Goal: Task Accomplishment & Management: Use online tool/utility

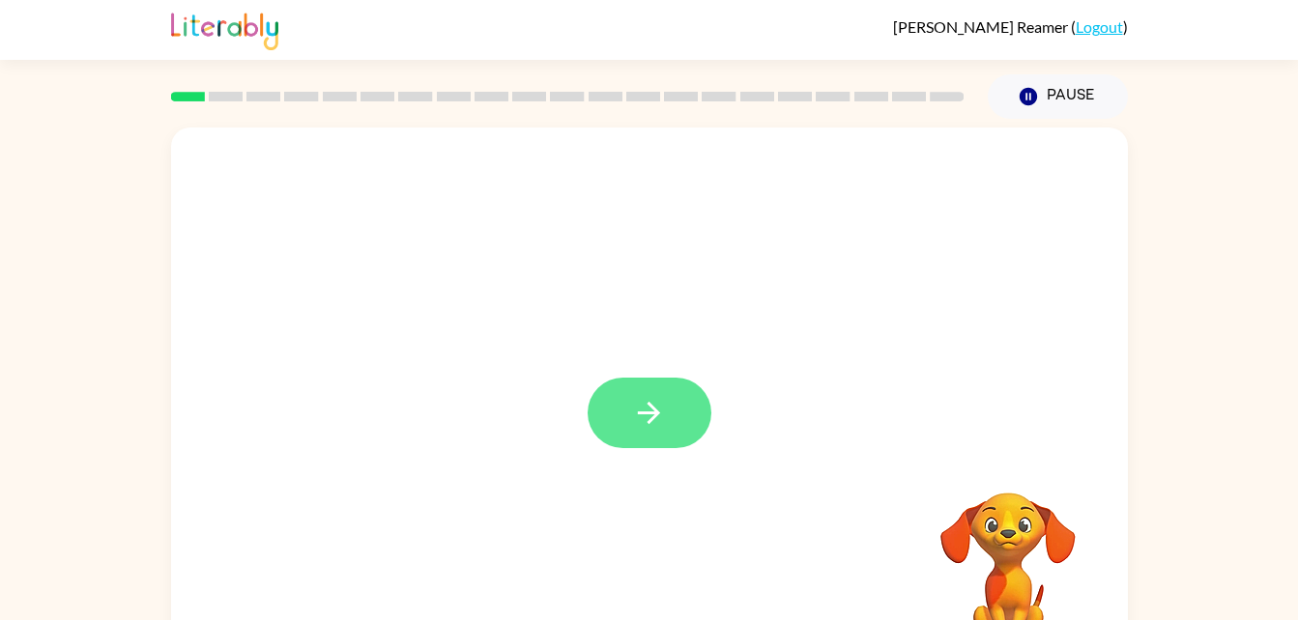
click at [668, 415] on button "button" at bounding box center [649, 413] width 124 height 71
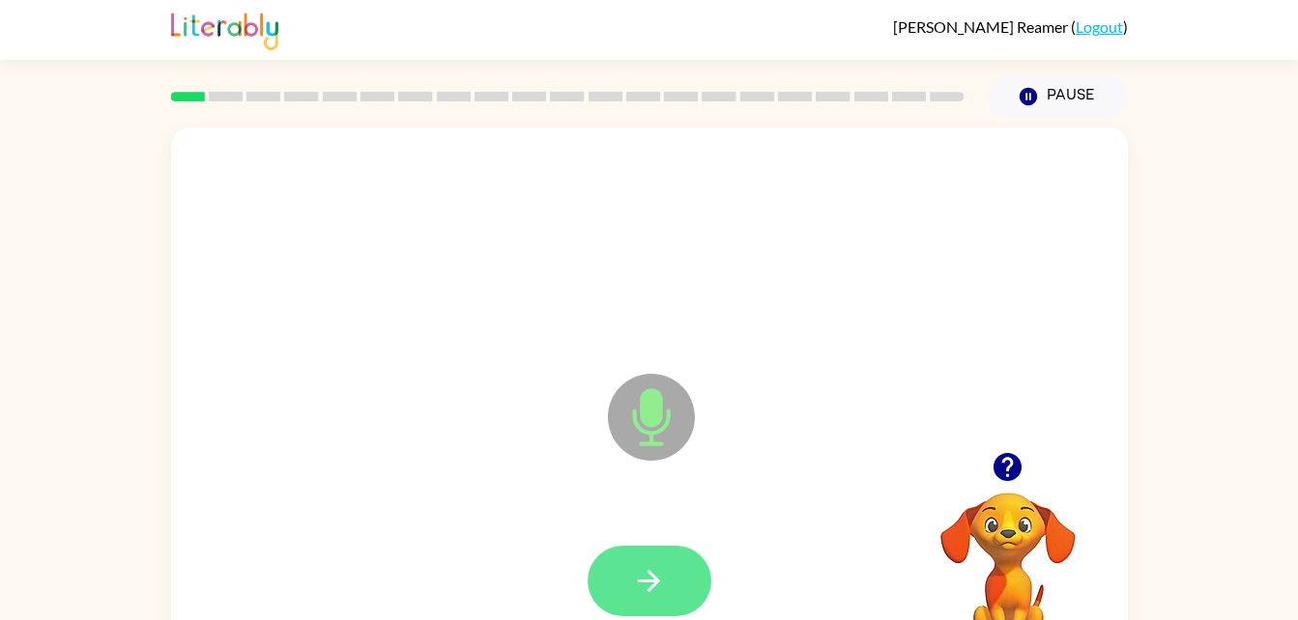
click at [661, 583] on icon "button" at bounding box center [649, 581] width 34 height 34
click at [658, 597] on icon "button" at bounding box center [649, 581] width 34 height 34
click at [647, 567] on icon "button" at bounding box center [649, 581] width 34 height 34
click at [634, 598] on button "button" at bounding box center [649, 581] width 124 height 71
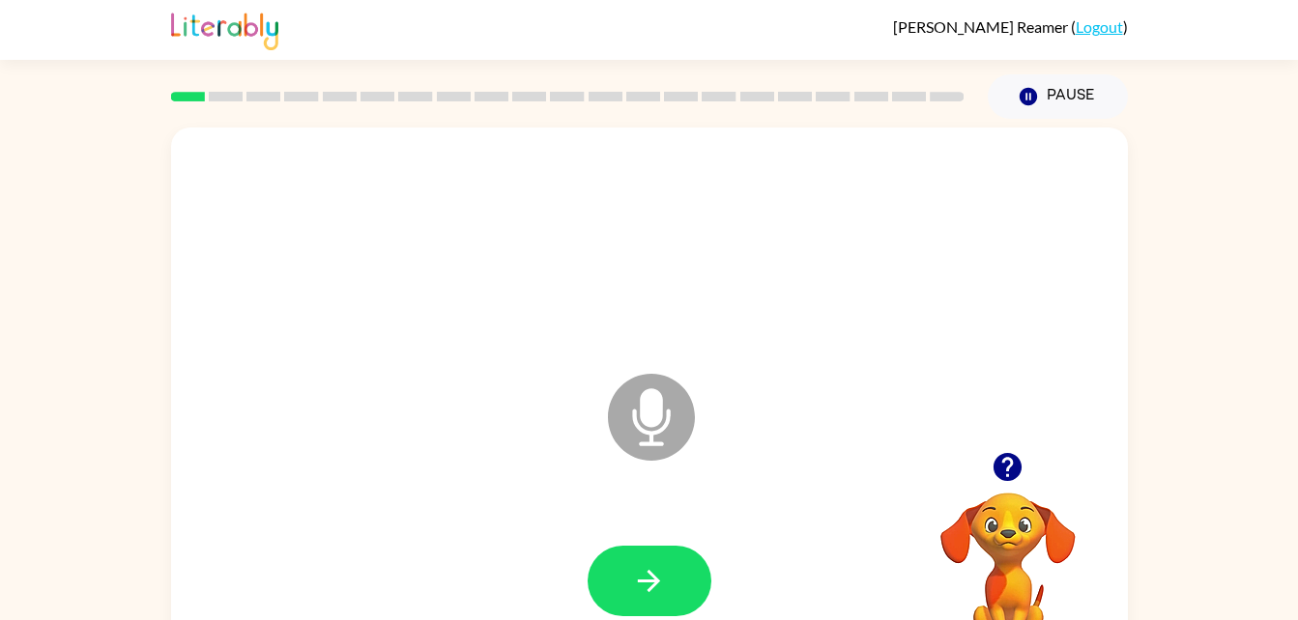
click at [529, 444] on div "Microphone The Microphone is here when it is your turn to talk" at bounding box center [649, 404] width 957 height 552
click at [678, 583] on button "button" at bounding box center [649, 581] width 124 height 71
click at [651, 586] on icon "button" at bounding box center [649, 581] width 22 height 22
click at [642, 579] on icon "button" at bounding box center [649, 581] width 34 height 34
click at [659, 606] on button "button" at bounding box center [649, 581] width 124 height 71
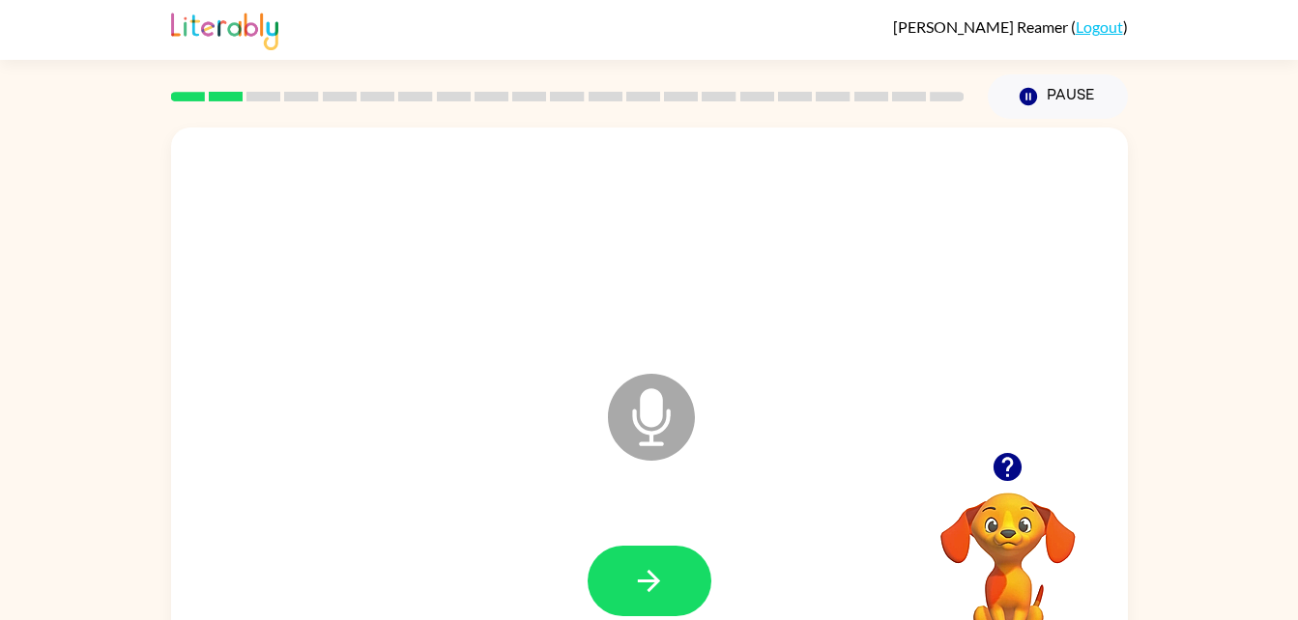
click at [637, 535] on div at bounding box center [649, 581] width 918 height 158
click at [655, 573] on icon "button" at bounding box center [649, 581] width 34 height 34
click at [643, 588] on icon "button" at bounding box center [649, 581] width 34 height 34
click at [645, 604] on button "button" at bounding box center [649, 581] width 124 height 71
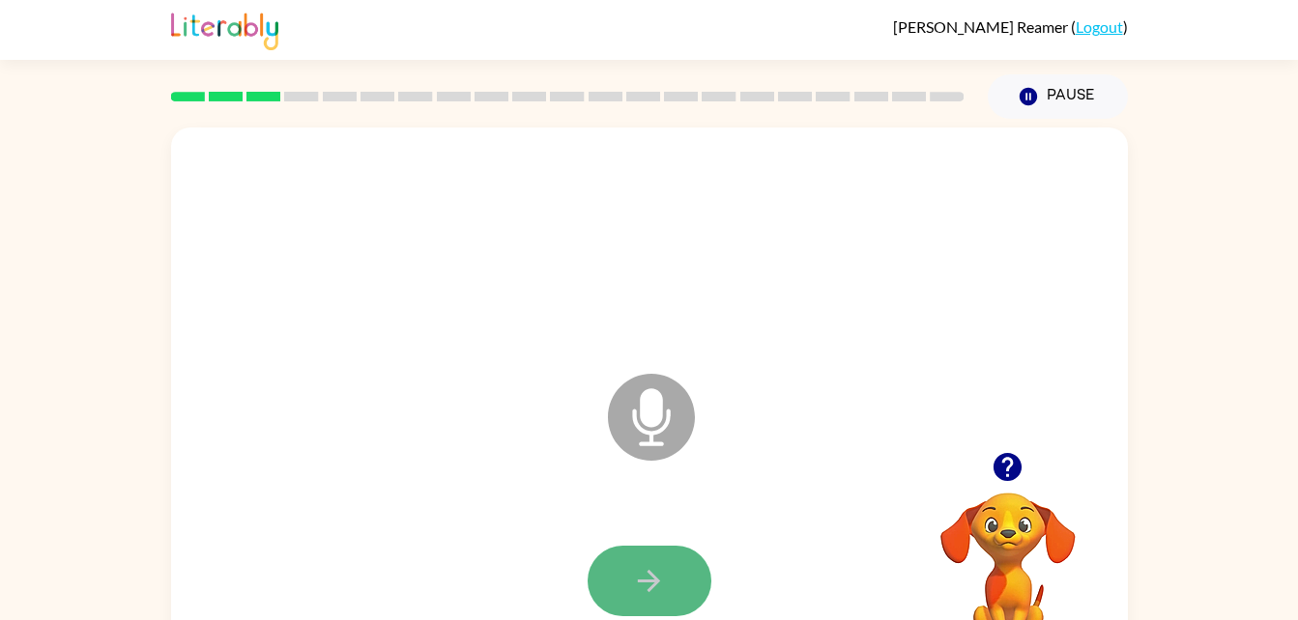
click at [666, 586] on button "button" at bounding box center [649, 581] width 124 height 71
click at [642, 591] on icon "button" at bounding box center [649, 581] width 34 height 34
click at [678, 593] on button "button" at bounding box center [649, 581] width 124 height 71
click at [667, 585] on button "button" at bounding box center [649, 581] width 124 height 71
click at [638, 611] on button "button" at bounding box center [649, 581] width 124 height 71
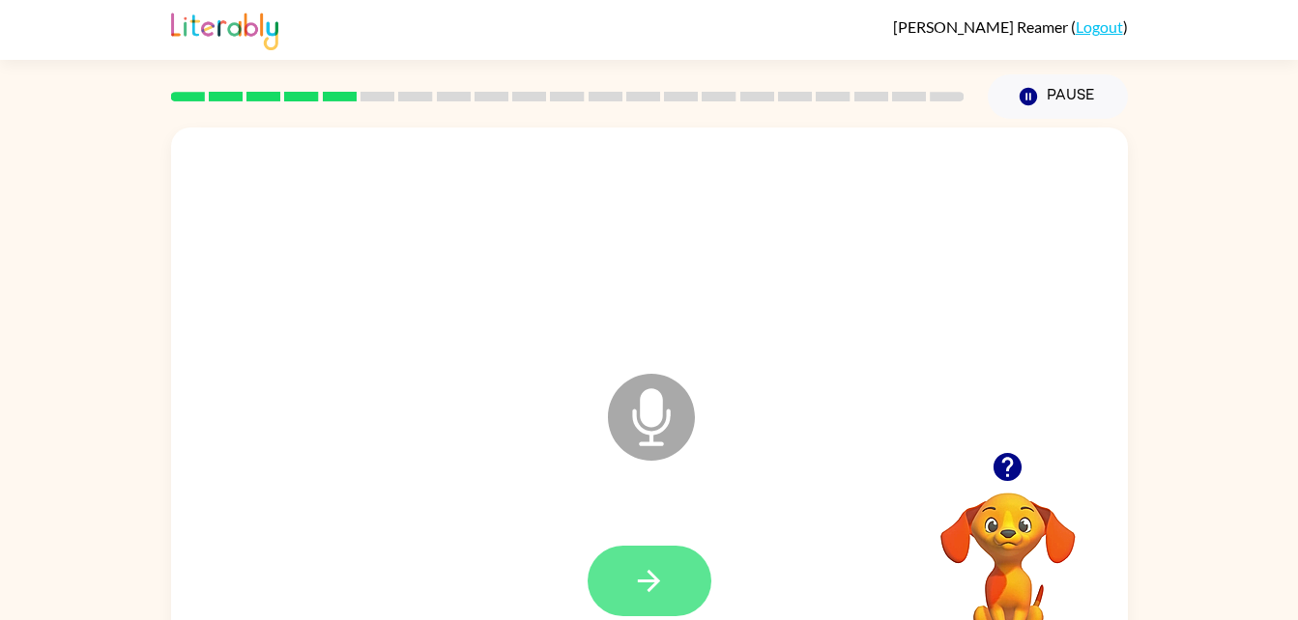
click at [673, 596] on button "button" at bounding box center [649, 581] width 124 height 71
click at [668, 586] on button "button" at bounding box center [649, 581] width 124 height 71
click at [661, 613] on button "button" at bounding box center [649, 581] width 124 height 71
click at [650, 564] on icon "button" at bounding box center [649, 581] width 34 height 34
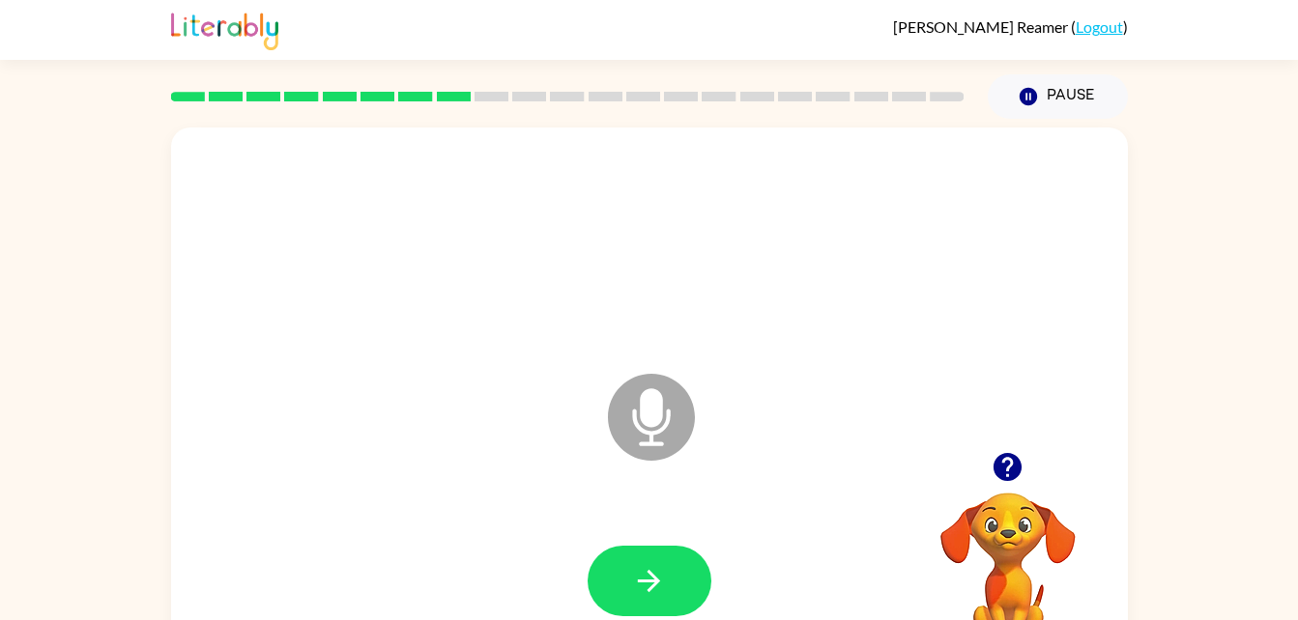
click at [647, 431] on icon "Microphone The Microphone is here when it is your turn to talk" at bounding box center [748, 441] width 290 height 145
click at [637, 586] on icon "button" at bounding box center [649, 581] width 34 height 34
click at [672, 567] on button "button" at bounding box center [649, 581] width 124 height 71
click at [653, 571] on icon "button" at bounding box center [649, 581] width 34 height 34
click at [1107, 32] on link "Logout" at bounding box center [1098, 26] width 47 height 18
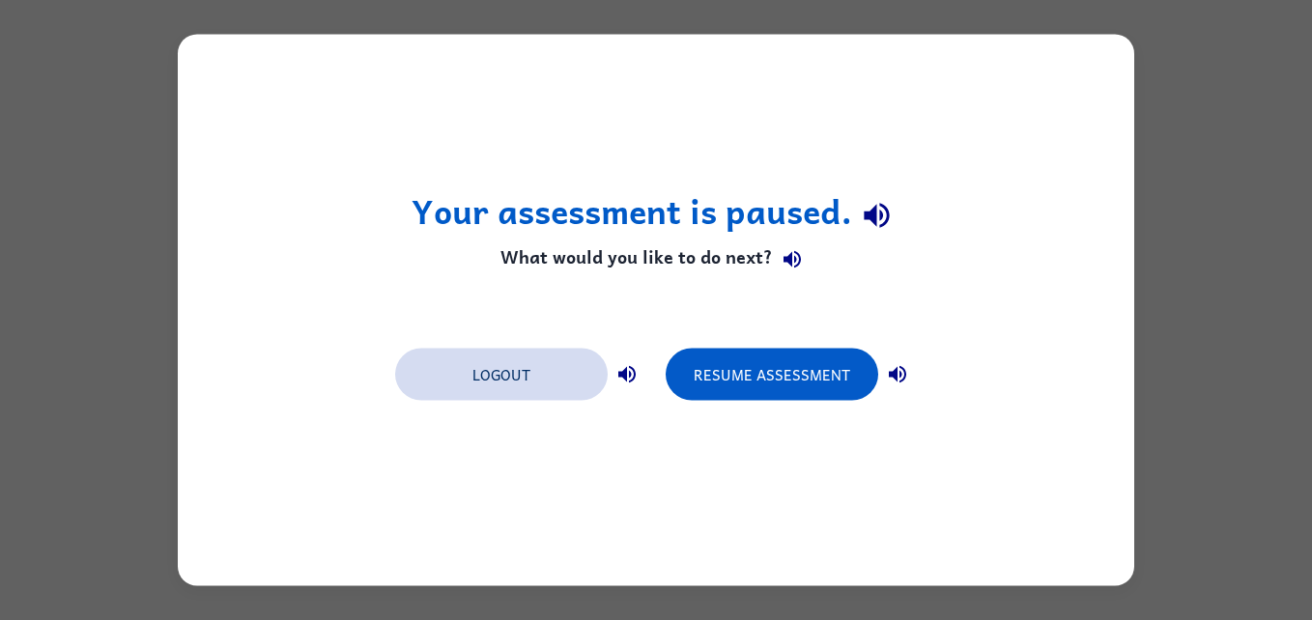
click at [498, 381] on button "Logout" at bounding box center [501, 375] width 213 height 52
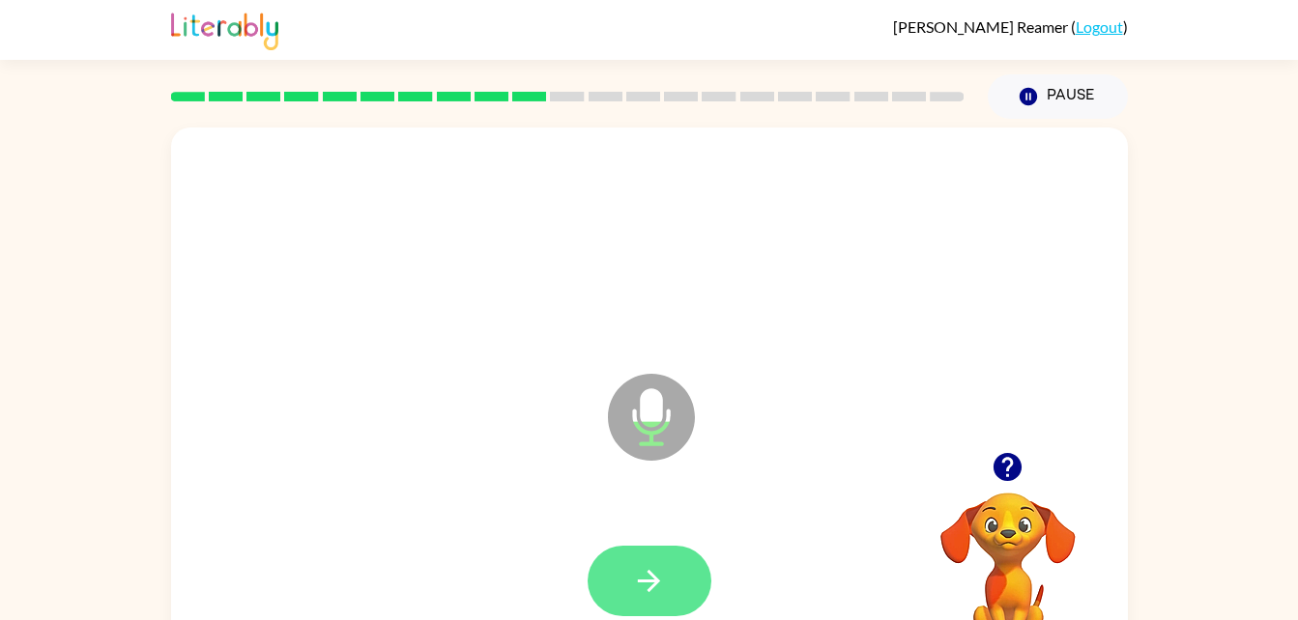
click at [675, 557] on button "button" at bounding box center [649, 581] width 124 height 71
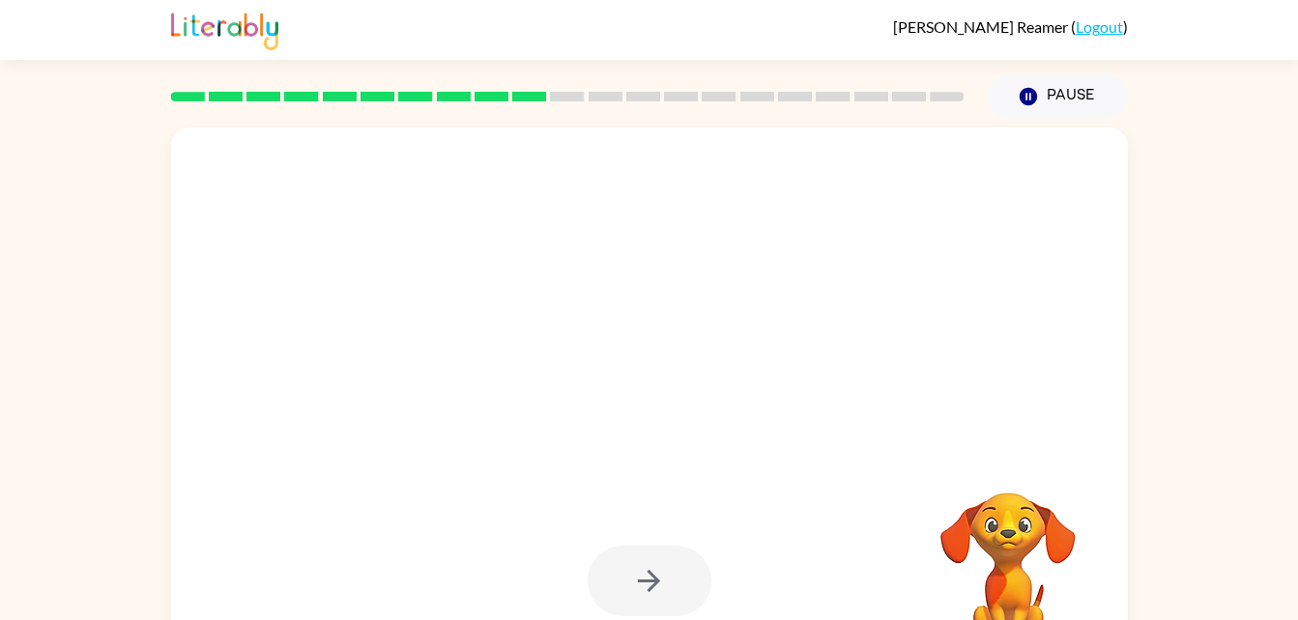
click at [630, 589] on div at bounding box center [649, 581] width 124 height 71
click at [634, 466] on div at bounding box center [649, 404] width 957 height 552
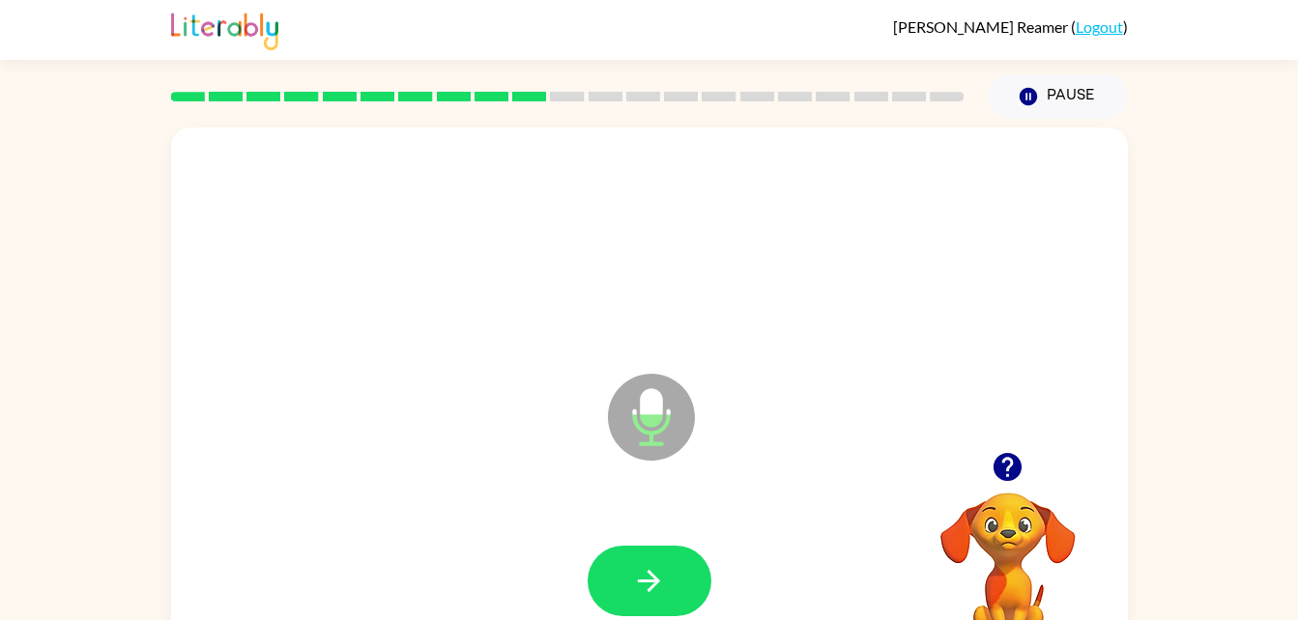
click at [634, 466] on icon "Microphone The Microphone is here when it is your turn to talk" at bounding box center [748, 441] width 290 height 145
click at [650, 578] on icon "button" at bounding box center [649, 581] width 34 height 34
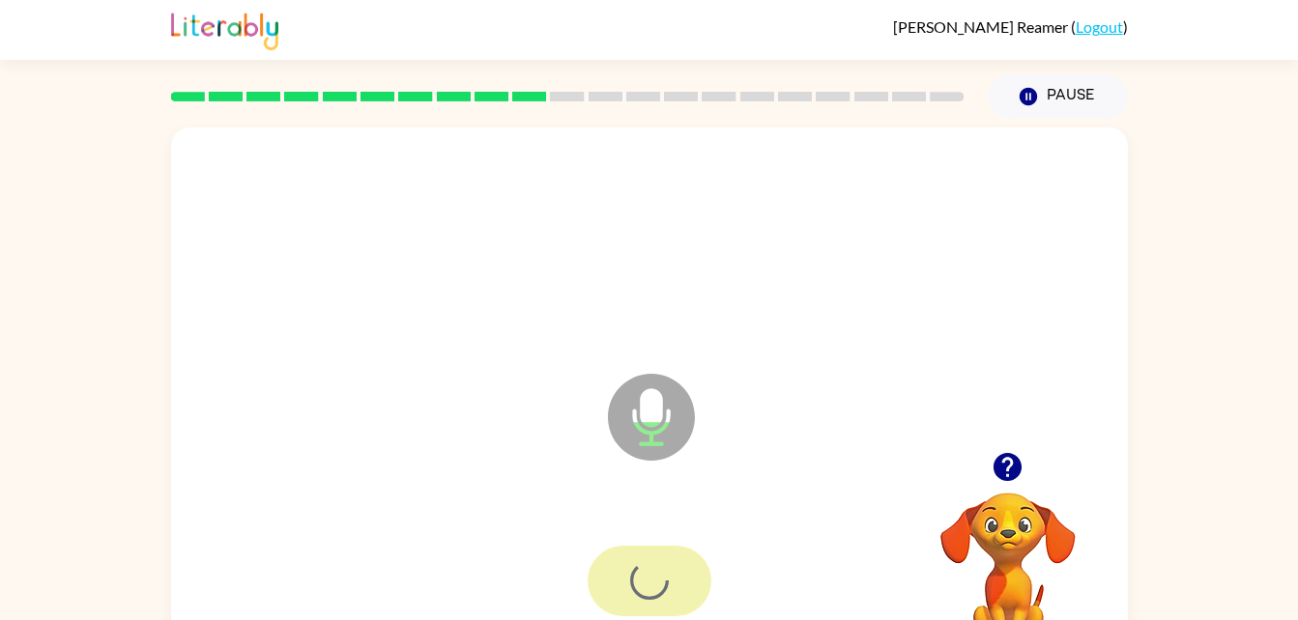
click at [650, 578] on div at bounding box center [649, 581] width 124 height 71
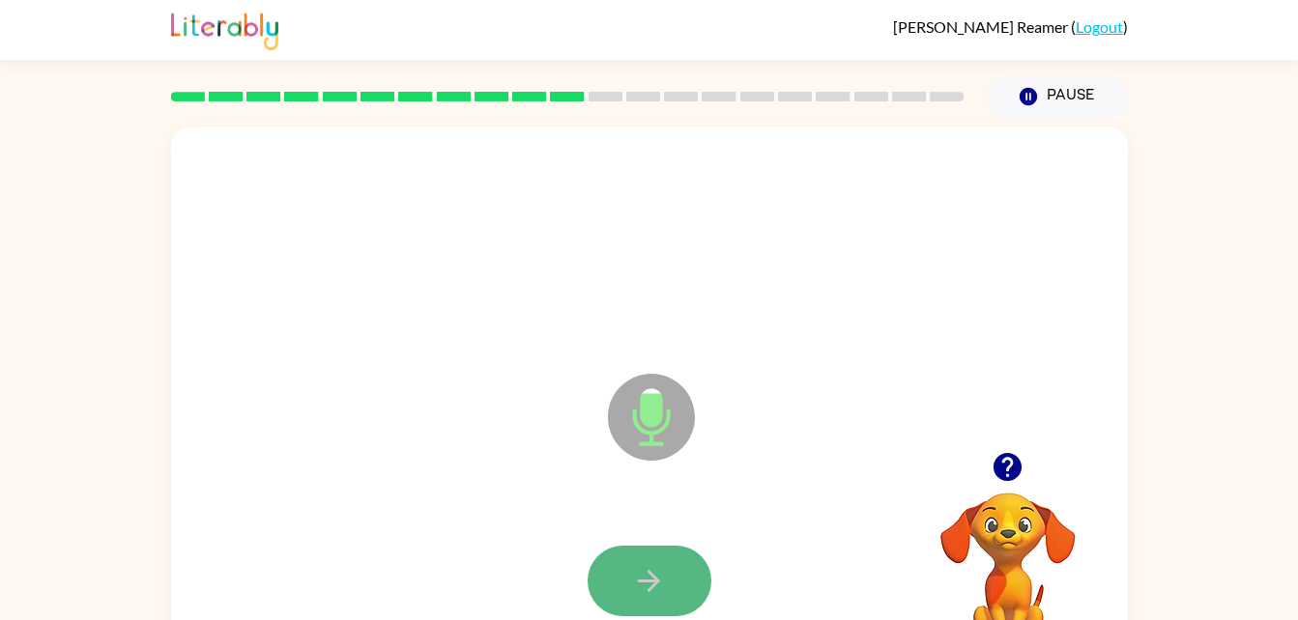
click at [680, 578] on button "button" at bounding box center [649, 581] width 124 height 71
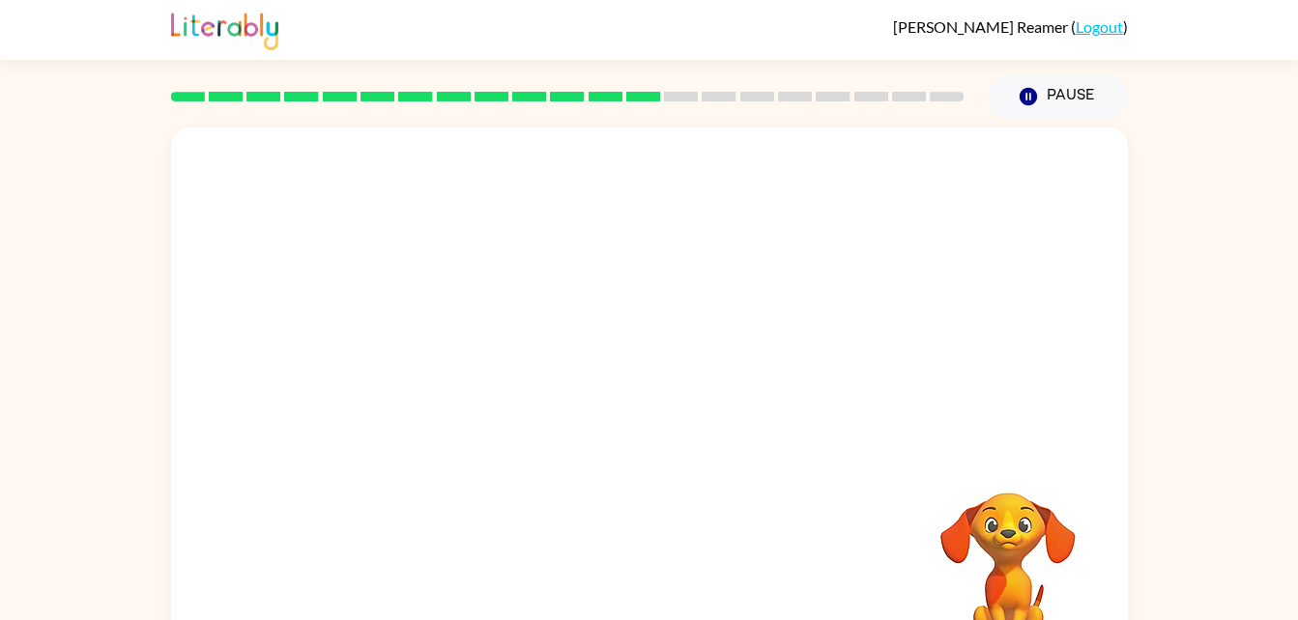
click at [700, 564] on div at bounding box center [649, 581] width 918 height 158
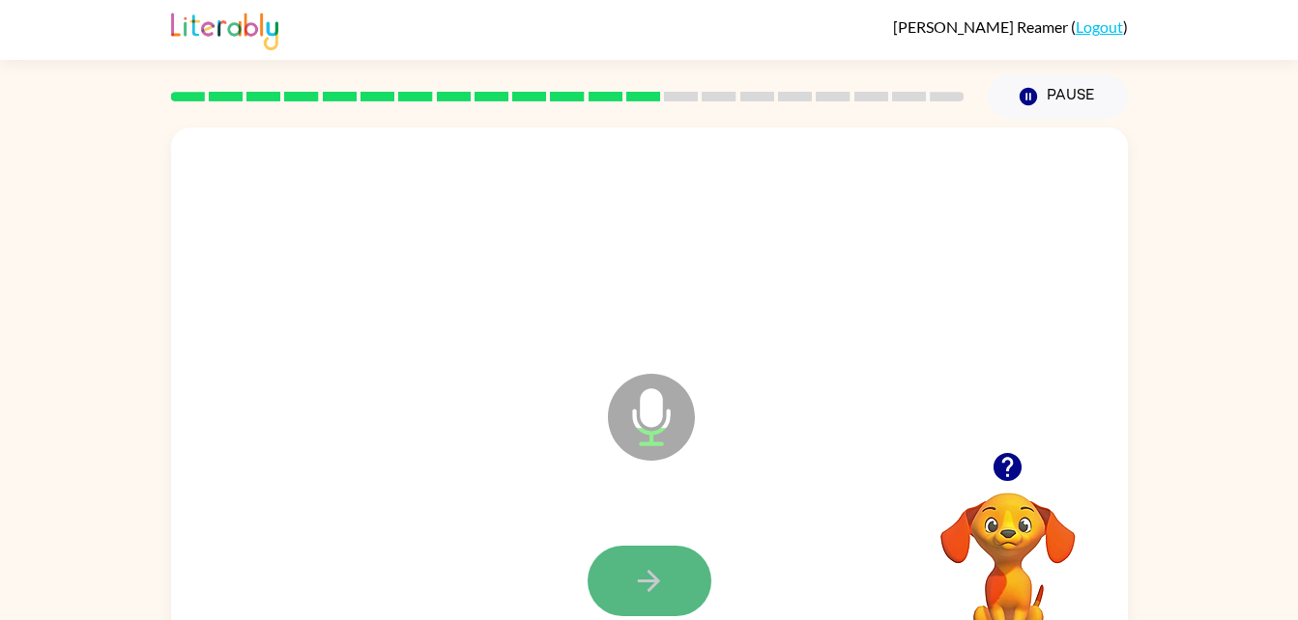
click at [638, 569] on icon "button" at bounding box center [649, 581] width 34 height 34
